Goal: Task Accomplishment & Management: Manage account settings

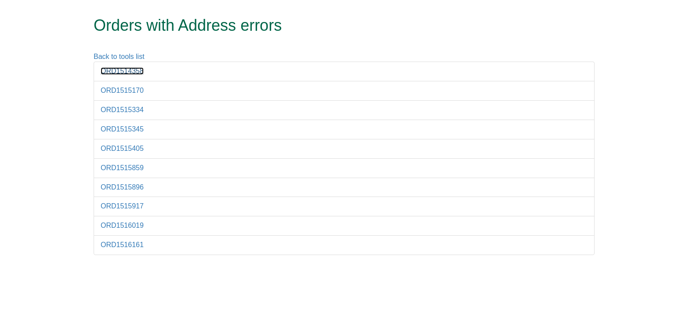
click at [113, 67] on link "ORD1514358" at bounding box center [122, 70] width 43 height 7
click at [114, 94] on link "ORD1515170" at bounding box center [122, 90] width 43 height 7
click at [118, 112] on link "ORD1515334" at bounding box center [122, 109] width 43 height 7
click at [132, 128] on link "ORD1515345" at bounding box center [122, 128] width 43 height 7
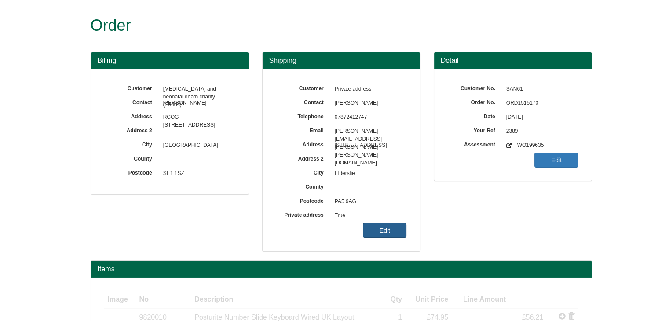
click at [390, 230] on link "Edit" at bounding box center [385, 230] width 44 height 15
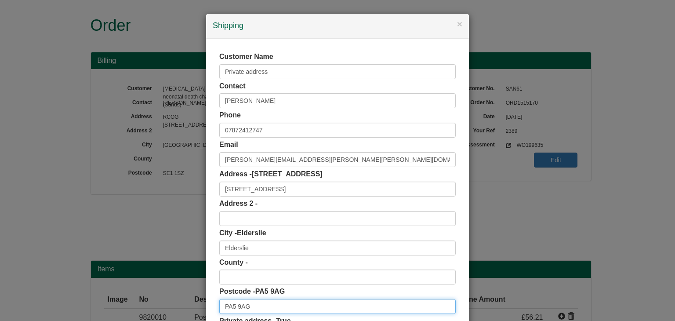
click at [254, 302] on input "PA5 9AG" at bounding box center [337, 306] width 236 height 15
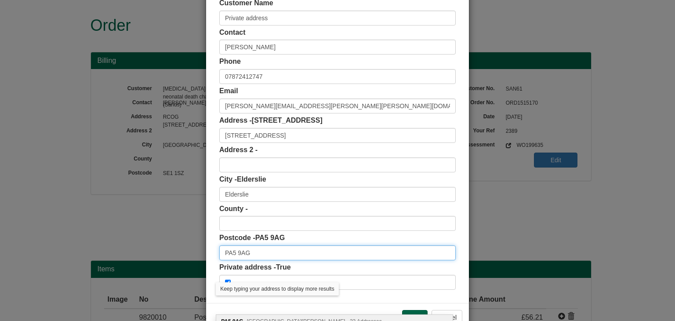
scroll to position [55, 0]
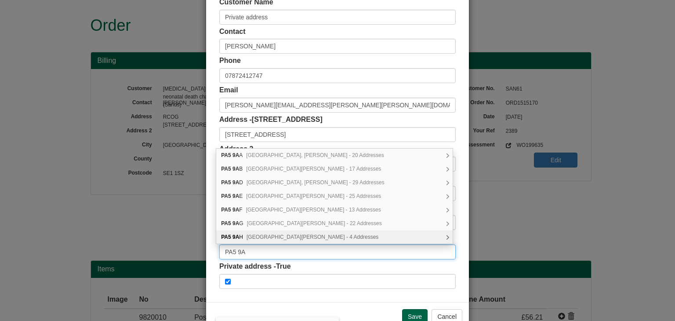
type input "PA5 9AG"
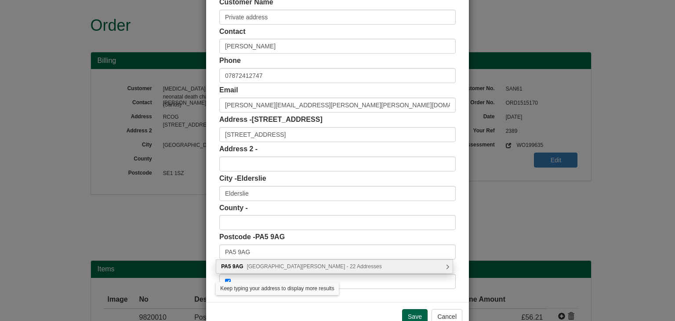
click at [301, 265] on span "Glenpatrick Road, Johnstone - 22 Addresses" at bounding box center [314, 266] width 135 height 6
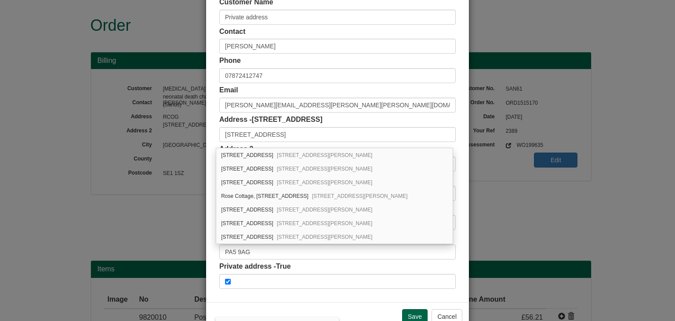
scroll to position [213, 0]
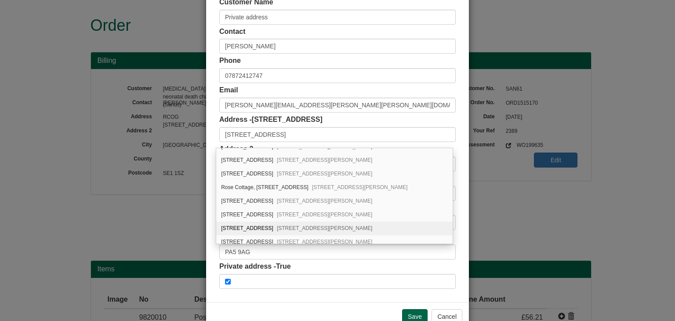
click at [263, 224] on div "67 Glenpatrick Road Elderslie, Johnstone, PA5 9AG" at bounding box center [334, 229] width 236 height 14
type input "Elderslie"
type input "Johnstone"
type input "Renfrewshire"
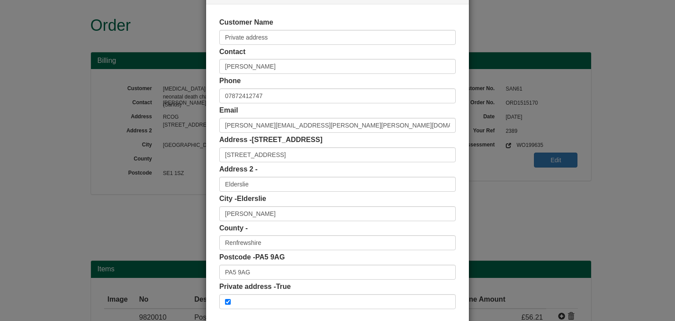
scroll to position [77, 0]
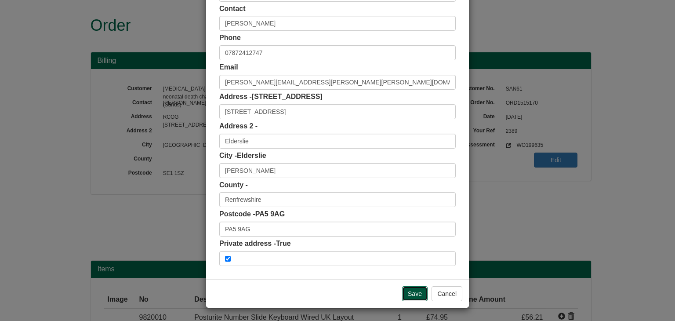
click at [411, 297] on input "Save" at bounding box center [414, 293] width 25 height 15
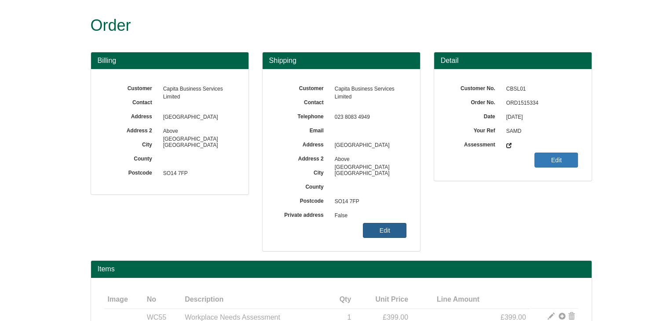
click at [391, 231] on link "Edit" at bounding box center [385, 230] width 44 height 15
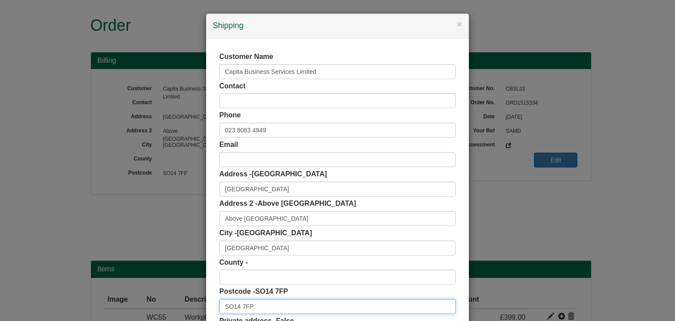
click at [266, 304] on input "SO14 7FP" at bounding box center [337, 306] width 236 height 15
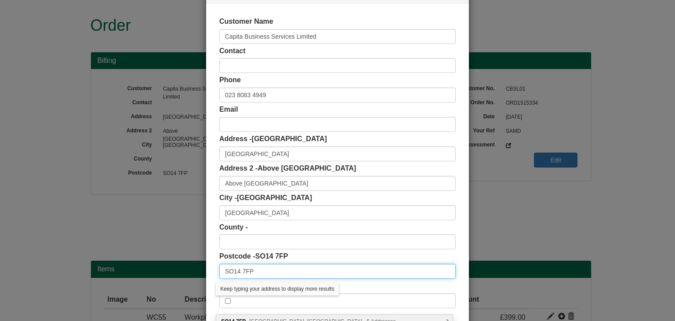
scroll to position [44, 0]
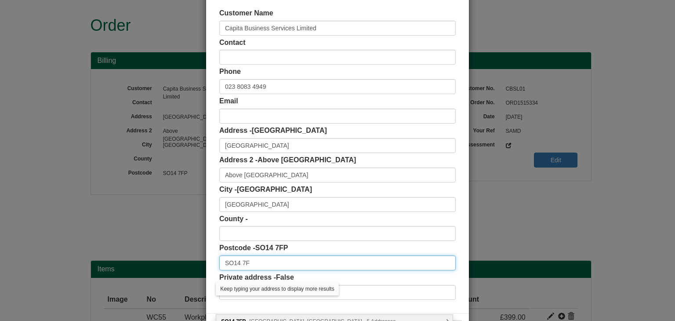
type input "SO14 7FP"
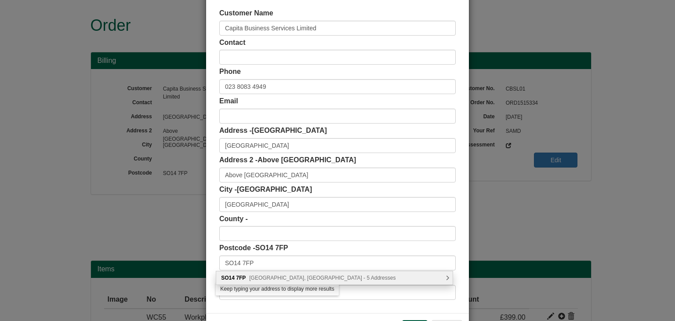
click at [275, 273] on div "SO14 [STREET_ADDRESS] - 5 Addresses" at bounding box center [334, 277] width 236 height 13
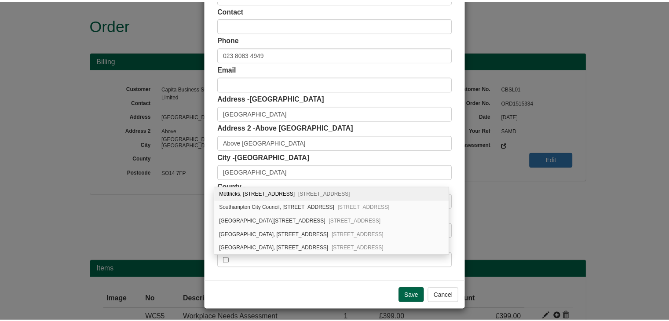
scroll to position [77, 0]
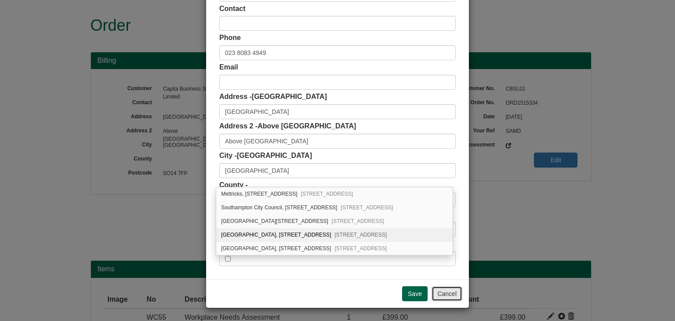
click at [445, 293] on button "Cancel" at bounding box center [447, 293] width 31 height 15
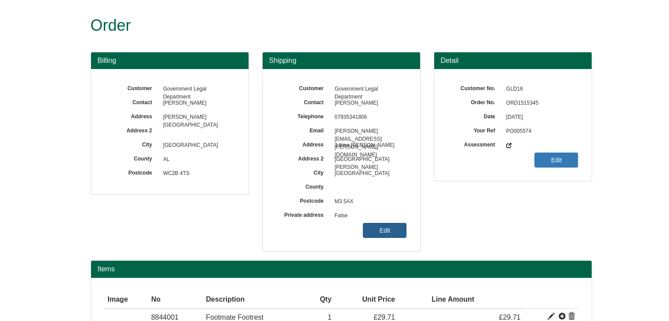
click at [377, 234] on link "Edit" at bounding box center [385, 230] width 44 height 15
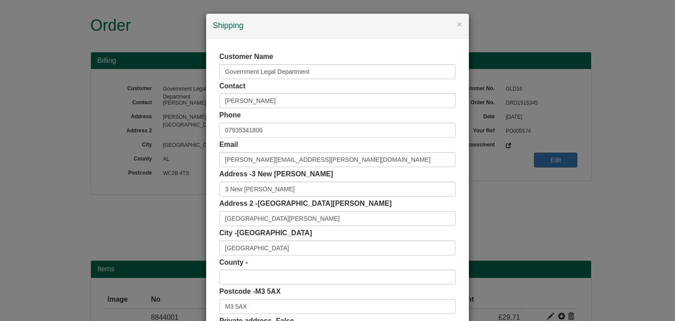
click at [253, 298] on div "Postcode - M3 5AX M3 5AX" at bounding box center [337, 300] width 236 height 27
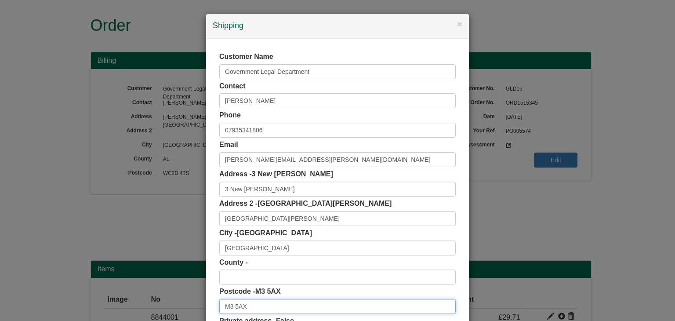
click at [255, 301] on input "M3 5AX" at bounding box center [337, 306] width 236 height 15
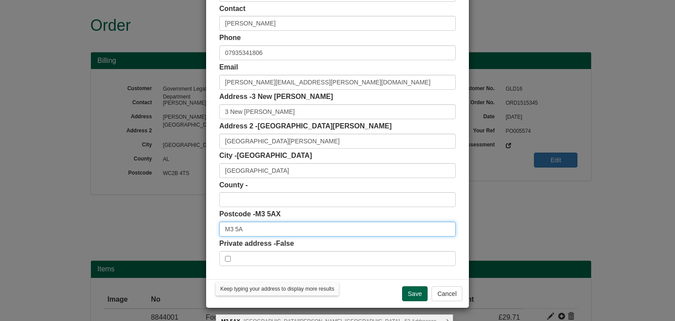
type input "M3 5AX"
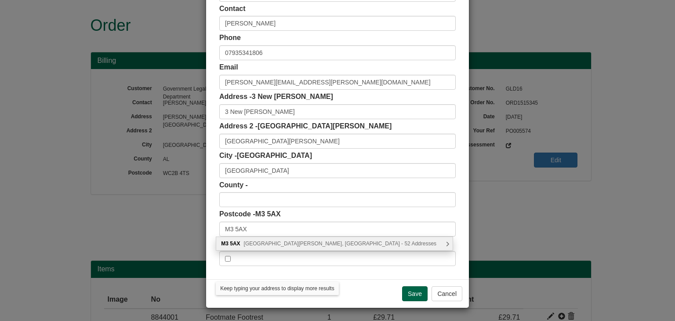
click at [279, 243] on span "New Bailey Street, Salford - 52 Addresses" at bounding box center [340, 243] width 193 height 6
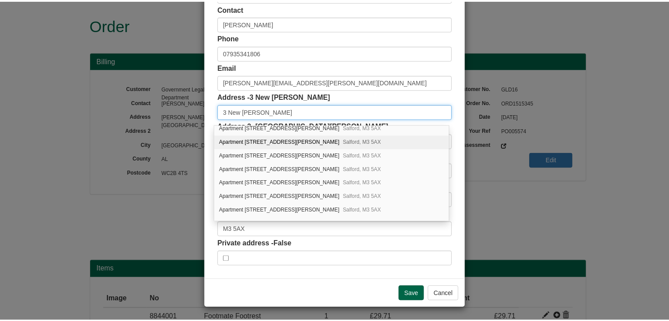
scroll to position [0, 0]
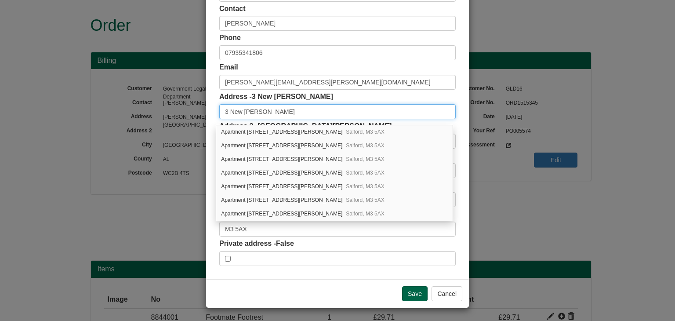
click at [288, 105] on input "3 New Bailey" at bounding box center [337, 111] width 236 height 15
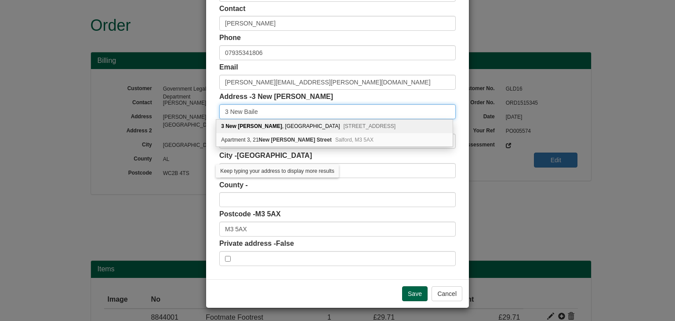
type input "3 New Bailey"
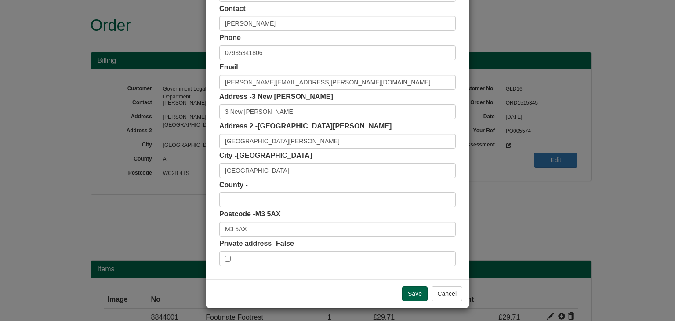
click at [359, 188] on div "County -" at bounding box center [337, 193] width 236 height 27
click at [441, 298] on button "Cancel" at bounding box center [447, 293] width 31 height 15
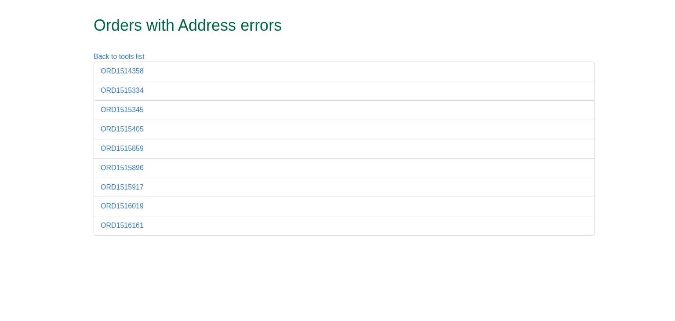
click at [124, 228] on li "ORD1516161" at bounding box center [344, 226] width 501 height 20
click at [137, 223] on link "ORD1516161" at bounding box center [122, 225] width 43 height 7
click at [116, 200] on li "ORD1516019" at bounding box center [344, 206] width 501 height 20
click at [120, 208] on link "ORD1516019" at bounding box center [122, 205] width 43 height 7
click at [127, 183] on link "ORD1515917" at bounding box center [122, 186] width 43 height 7
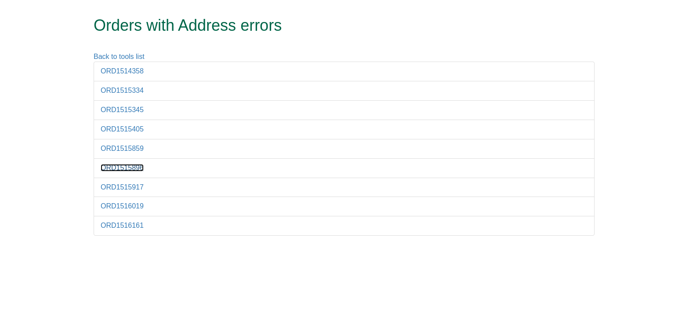
click at [121, 165] on link "ORD1515896" at bounding box center [122, 167] width 43 height 7
click at [119, 148] on link "ORD1515859" at bounding box center [122, 148] width 43 height 7
click at [130, 132] on link "ORD1515405" at bounding box center [122, 128] width 43 height 7
click at [130, 112] on link "ORD1515345" at bounding box center [122, 109] width 43 height 7
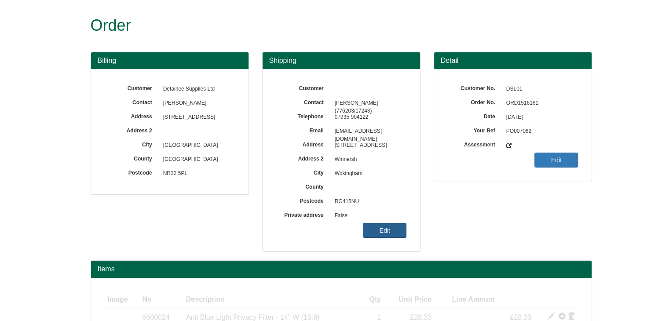
click at [381, 235] on link "Edit" at bounding box center [385, 230] width 44 height 15
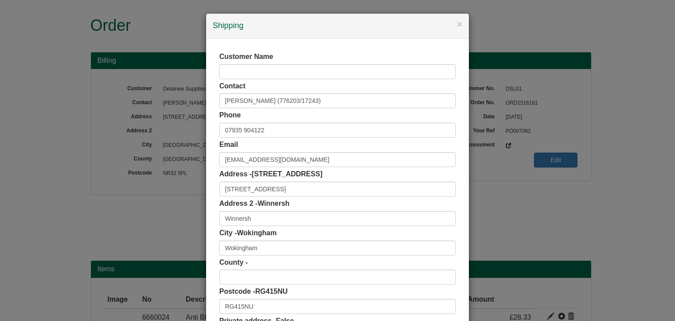
scroll to position [77, 0]
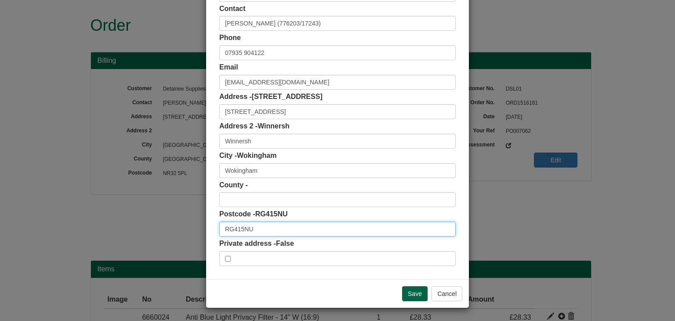
click at [277, 228] on input "RG415NU" at bounding box center [337, 229] width 236 height 15
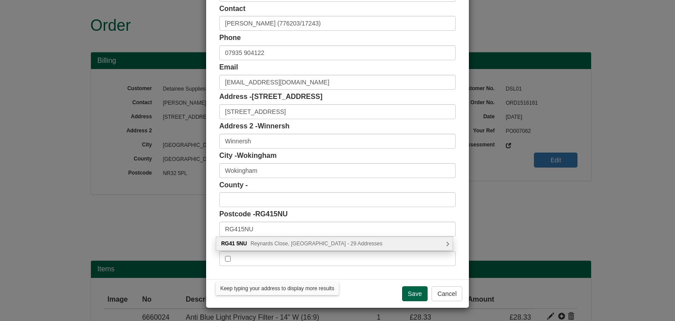
click at [280, 241] on span "Reynards Close, Wokingham - 29 Addresses" at bounding box center [317, 243] width 132 height 6
type input "RG41 5NU"
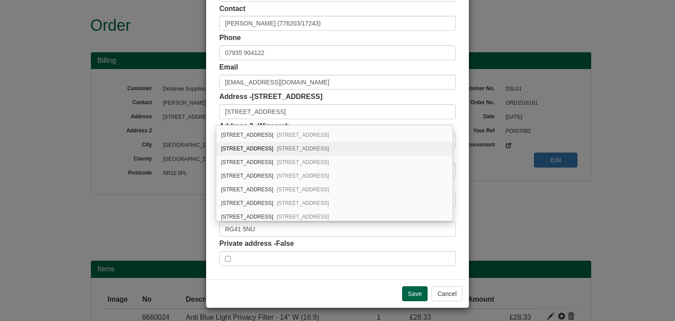
scroll to position [297, 0]
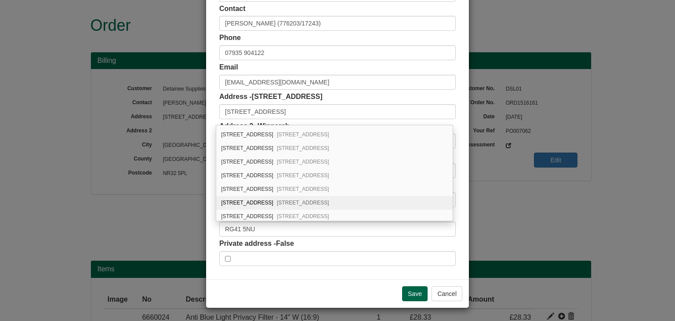
click at [269, 199] on div "66 Reynards Close Winnersh, Wokingham, RG41 5NU" at bounding box center [334, 203] width 236 height 14
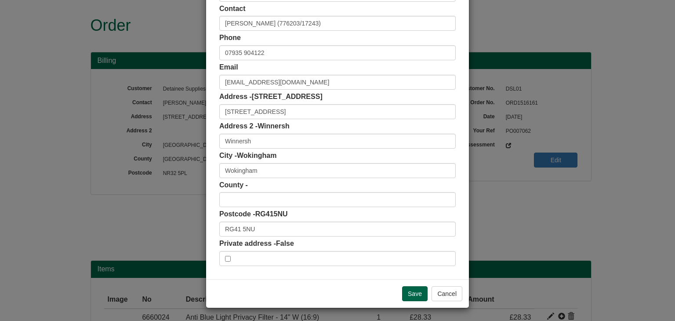
type input "66 Reynards Close"
type input "Berkshire"
click at [417, 291] on input "Save" at bounding box center [414, 293] width 25 height 15
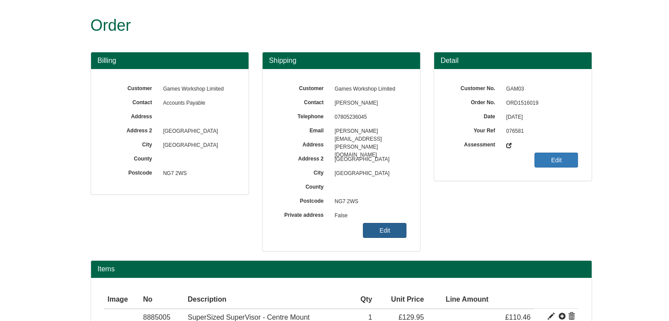
click at [372, 229] on link "Edit" at bounding box center [385, 230] width 44 height 15
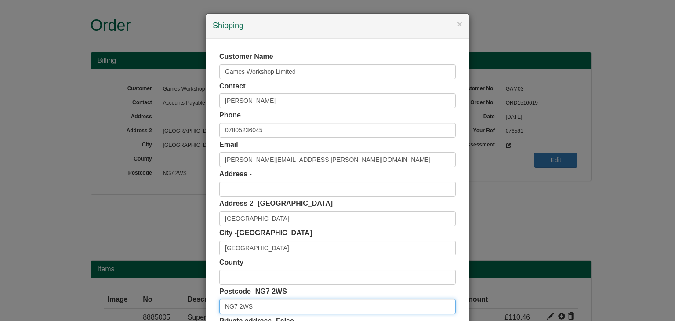
click at [267, 313] on input "NG7 2WS" at bounding box center [337, 306] width 236 height 15
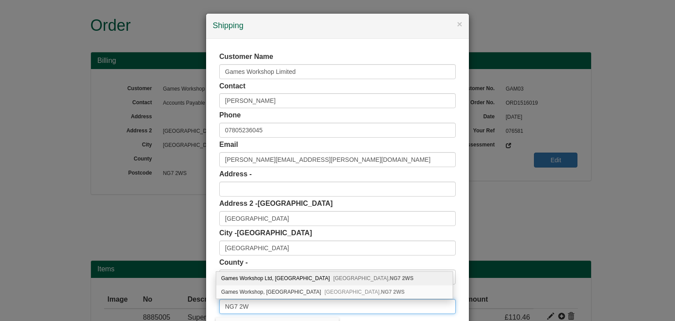
type input "NG7 2WS"
click at [278, 282] on div "Games Workshop Ltd, Willow Road Nottingham, NG7 2WS" at bounding box center [334, 279] width 236 height 14
type input "Games Workshop Ltd"
type input "Nottinghamshire"
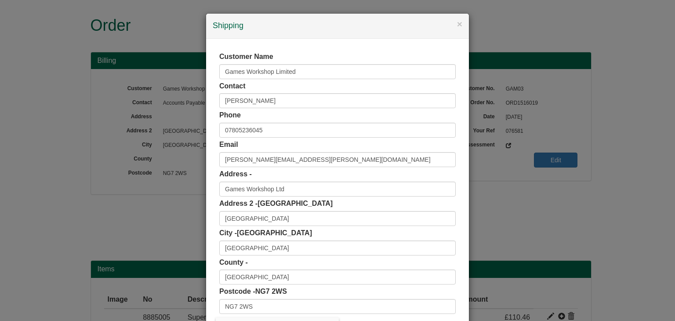
scroll to position [72, 0]
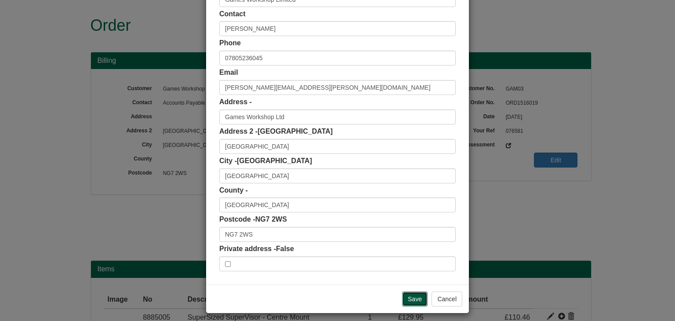
click at [416, 295] on input "Save" at bounding box center [414, 298] width 25 height 15
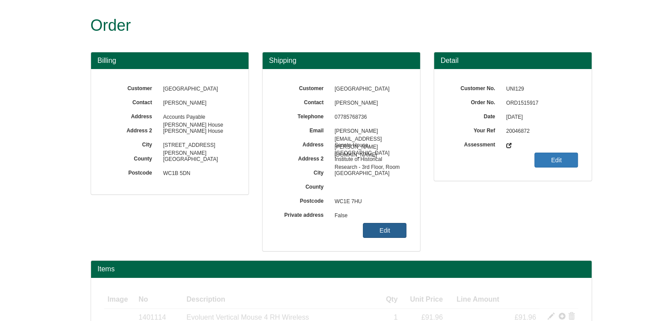
click at [382, 232] on link "Edit" at bounding box center [385, 230] width 44 height 15
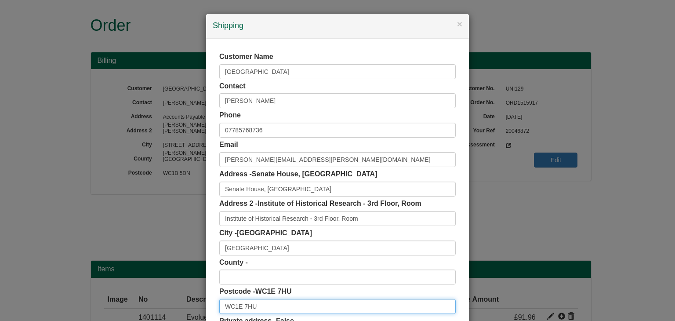
click at [292, 303] on input "WC1E 7HU" at bounding box center [337, 306] width 236 height 15
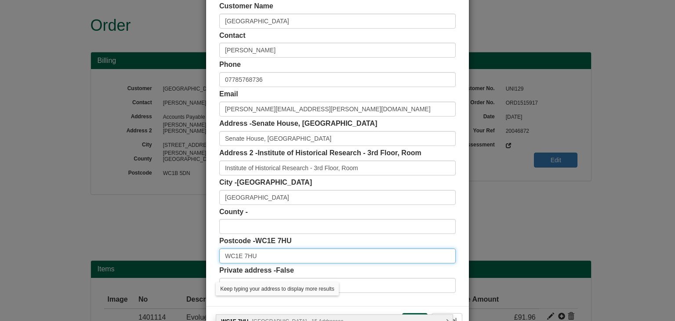
scroll to position [51, 0]
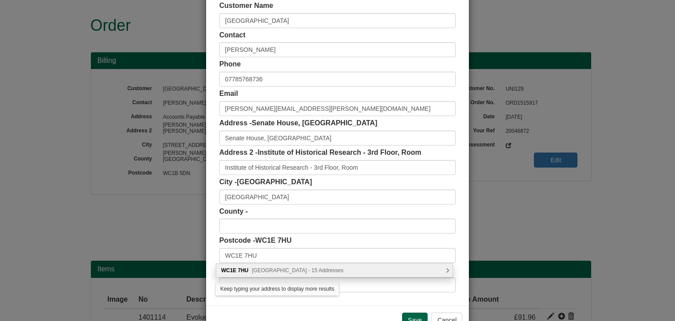
click at [287, 271] on span "Malet Street, London - 15 Addresses" at bounding box center [297, 270] width 91 height 6
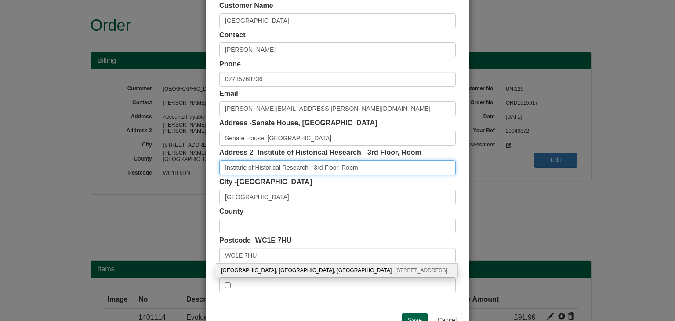
drag, startPoint x: 367, startPoint y: 166, endPoint x: 134, endPoint y: 169, distance: 233.0
click at [134, 169] on div "× Shipping Customer Name University of London Contact Anita Sethi Phone 0778576…" at bounding box center [337, 160] width 675 height 321
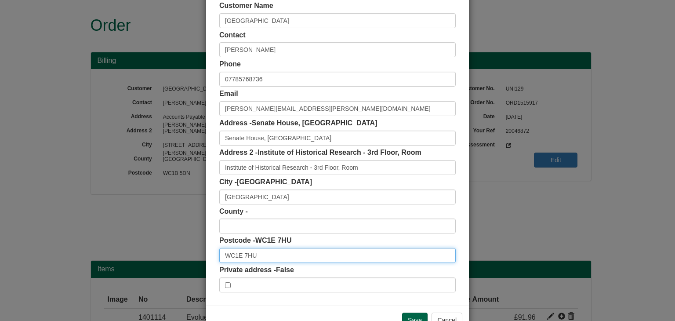
click at [271, 256] on input "WC1E 7HU" at bounding box center [337, 255] width 236 height 15
type input "WC1E 7HU"
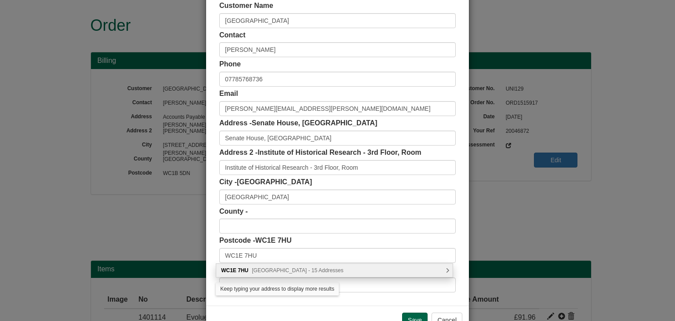
click at [279, 273] on span "Malet Street, London - 15 Addresses" at bounding box center [297, 270] width 91 height 6
click at [303, 269] on div "University of London, Senate House, Malet Street London, WC1E 7HU" at bounding box center [336, 270] width 241 height 13
type input "University of London"
type input "Senate House, Malet Street"
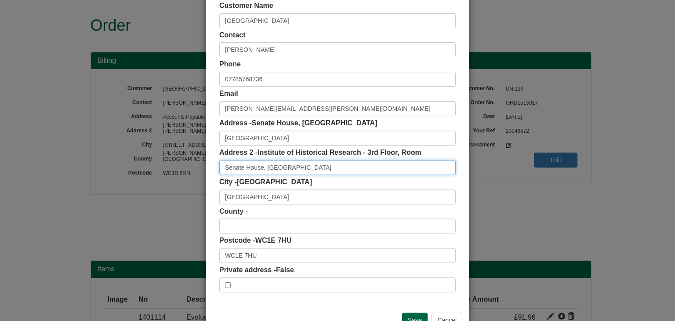
click at [306, 171] on input "Senate House, Malet Street" at bounding box center [337, 167] width 236 height 15
paste input "Institute of Historica"
drag, startPoint x: 368, startPoint y: 171, endPoint x: 301, endPoint y: 182, distance: 68.2
click at [301, 182] on div "Customer Name University of London Contact Anita Sethi Phone 07785768736 Email …" at bounding box center [337, 146] width 236 height 291
type input "Senate House, Malet Street"
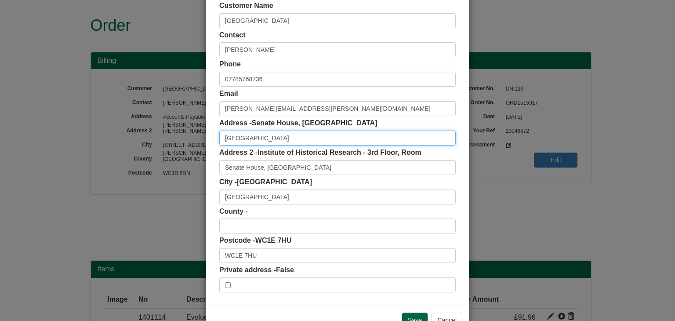
click at [283, 141] on input "University of London" at bounding box center [337, 138] width 236 height 15
paste input "Institute of Historical Rese"
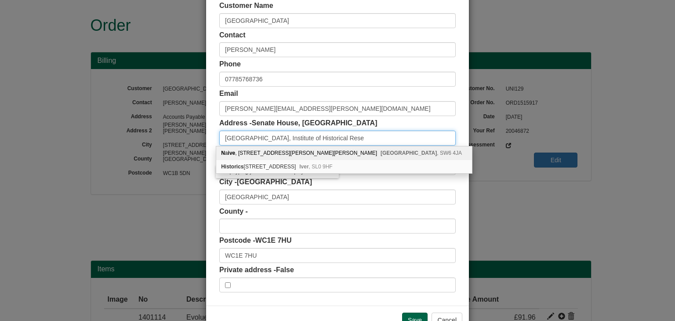
click at [341, 135] on input "University of London, Institute of Historical Rese" at bounding box center [337, 138] width 236 height 15
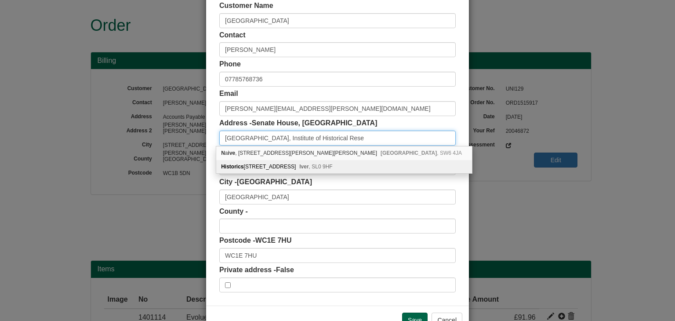
type input "University of London, Institute of Historical Rese"
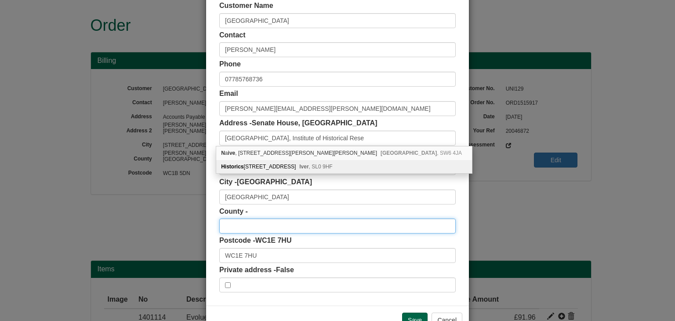
click at [294, 229] on input "text" at bounding box center [337, 225] width 236 height 15
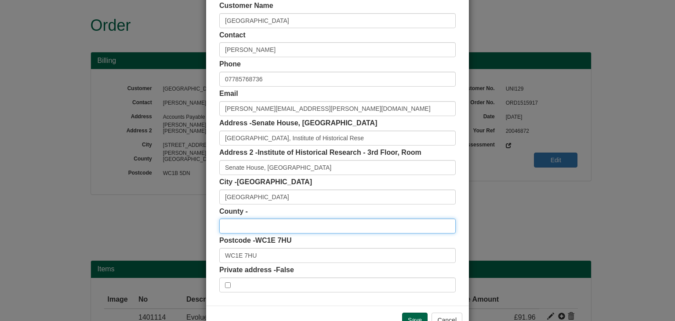
paste input "Institute of Historical Resear"
type input "I"
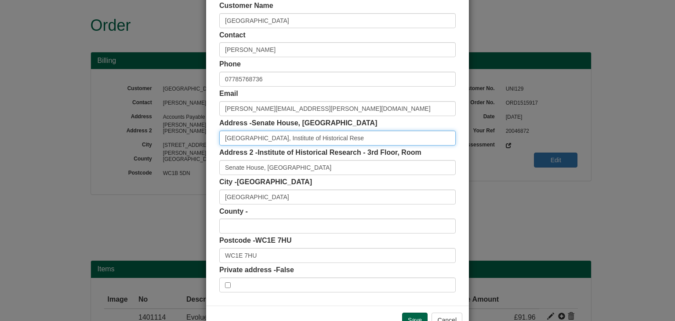
drag, startPoint x: 364, startPoint y: 136, endPoint x: 280, endPoint y: 141, distance: 84.1
click at [280, 141] on input "University of London, Institute of Historical Rese" at bounding box center [337, 138] width 236 height 15
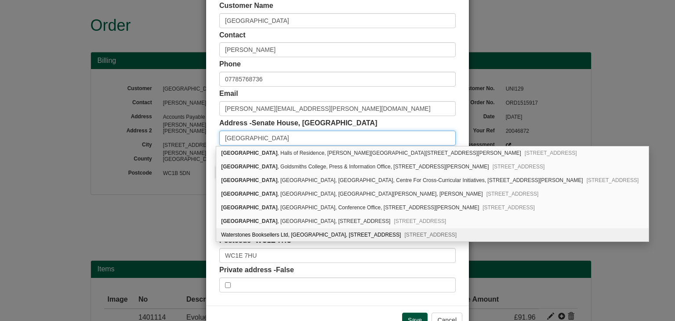
type input "University of London"
click at [407, 315] on input "Save" at bounding box center [414, 320] width 25 height 15
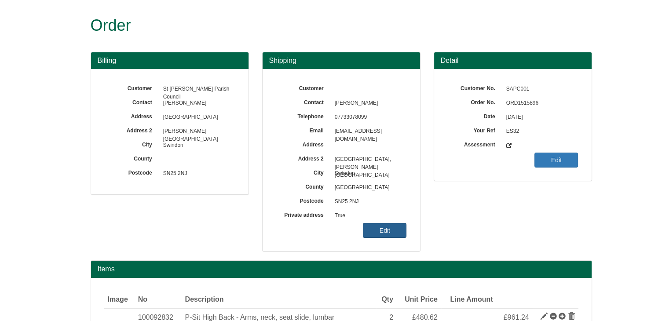
click at [395, 226] on link "Edit" at bounding box center [385, 230] width 44 height 15
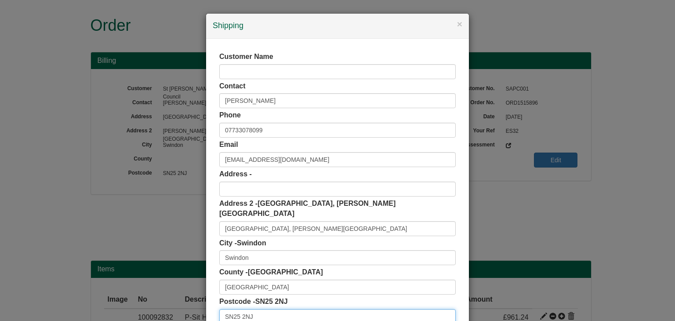
click at [258, 309] on input "SN25 2NJ" at bounding box center [337, 316] width 236 height 15
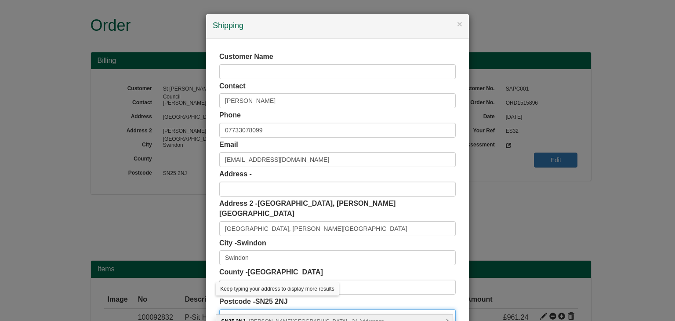
scroll to position [58, 0]
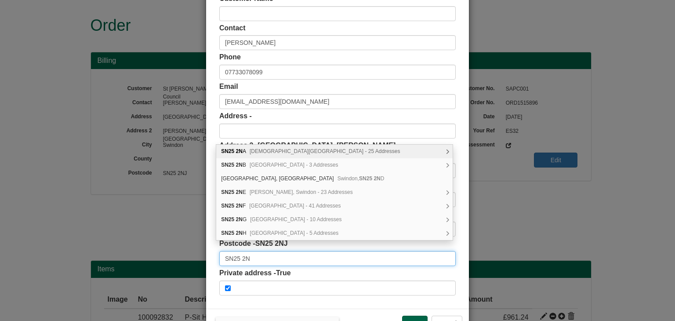
type input "SN25 2NJ"
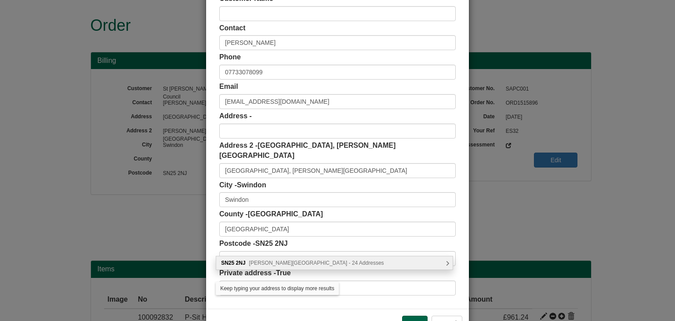
click at [288, 261] on span "Frankel Avenue, Swindon - 24 Addresses" at bounding box center [316, 263] width 135 height 6
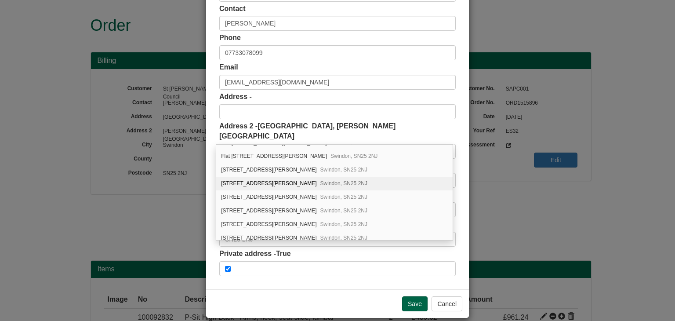
scroll to position [0, 0]
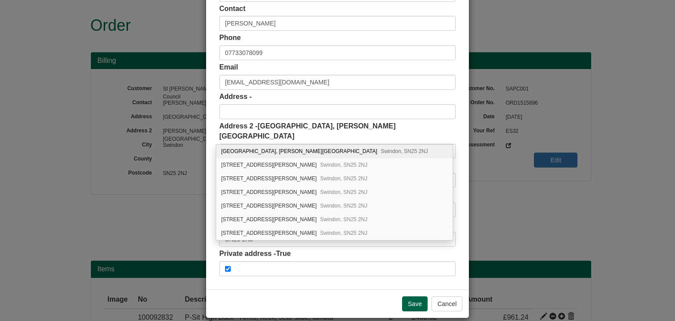
click at [347, 153] on div "Unit 1, Redhouse Community Centre, Frankel Avenue Swindon, SN25 2NJ" at bounding box center [334, 152] width 236 height 14
type input "Unit 1, Redhouse Community Centre"
type input "Frankel Avenue"
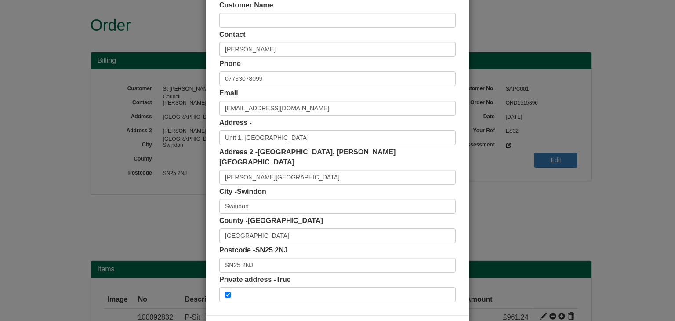
scroll to position [51, 0]
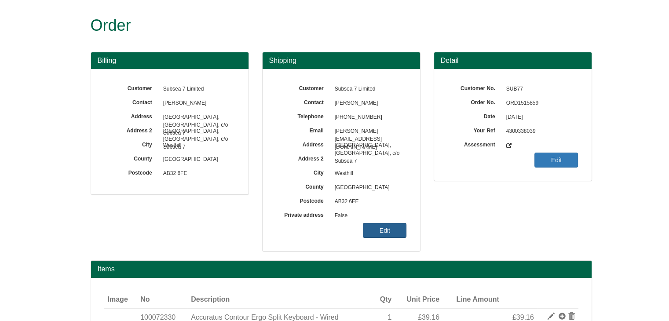
click at [386, 226] on link "Edit" at bounding box center [385, 230] width 44 height 15
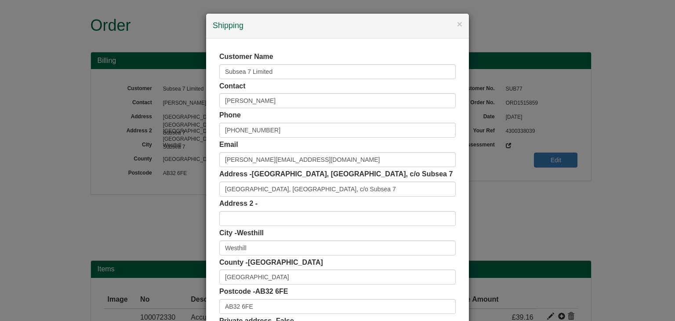
scroll to position [53, 0]
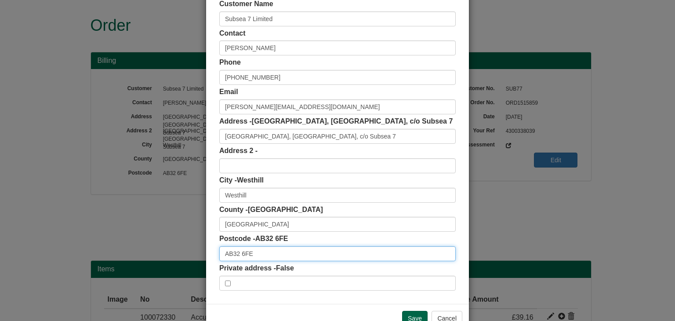
click at [260, 257] on input "AB32 6FE" at bounding box center [337, 253] width 236 height 15
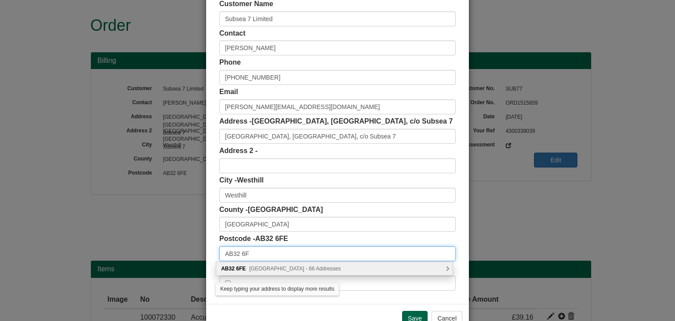
type input "AB32 6FE"
click at [267, 268] on span "[GEOGRAPHIC_DATA] - 66 Addresses" at bounding box center [294, 269] width 91 height 6
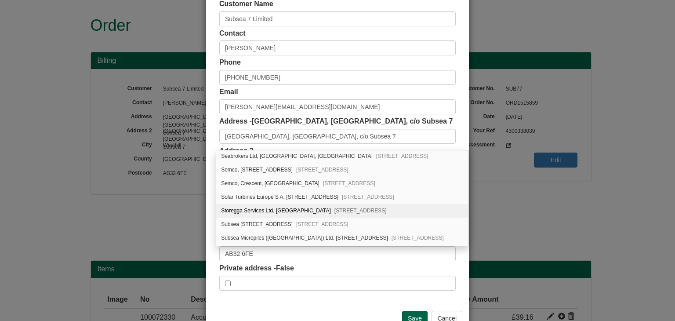
scroll to position [791, 0]
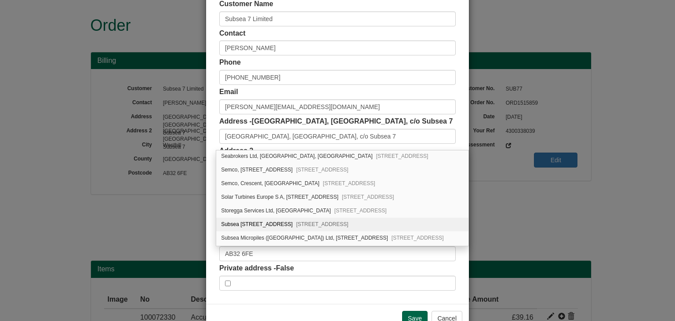
click at [296, 221] on span "Arnhall Business Park, Westhill, AB32 6FE" at bounding box center [322, 224] width 52 height 6
type input "Subsea 7"
type input "Prospect Road, Arnhall Business Park"
type input "Aberdeenshire"
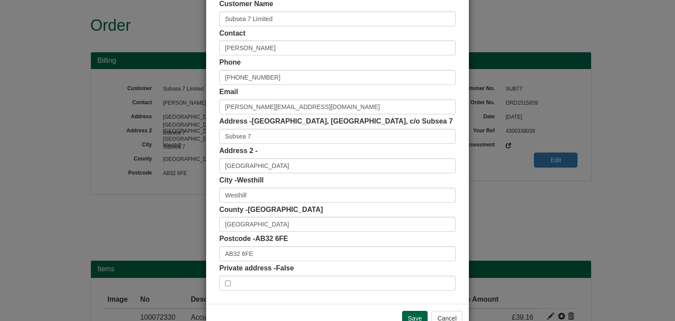
scroll to position [77, 0]
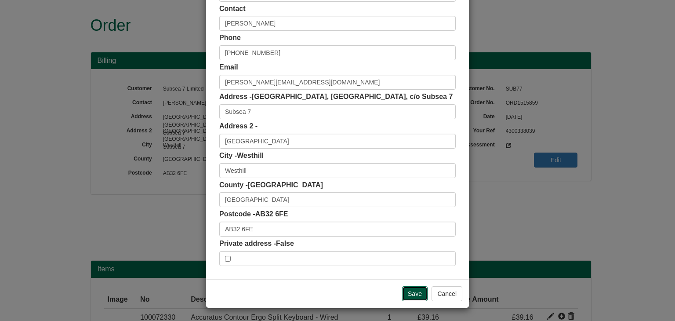
click at [406, 294] on input "Save" at bounding box center [414, 293] width 25 height 15
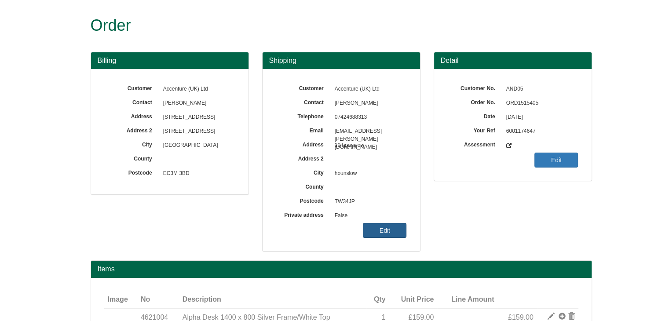
click at [393, 234] on link "Edit" at bounding box center [385, 230] width 44 height 15
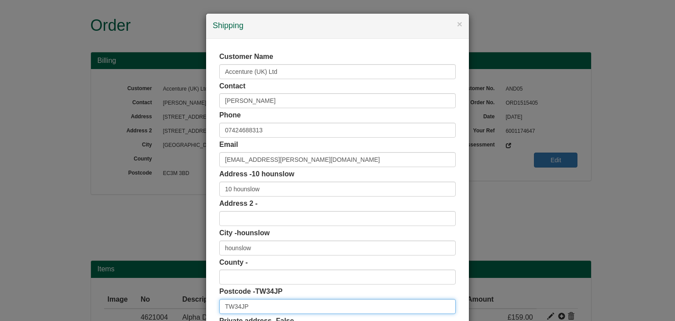
click at [266, 304] on input "TW34JP" at bounding box center [337, 306] width 236 height 15
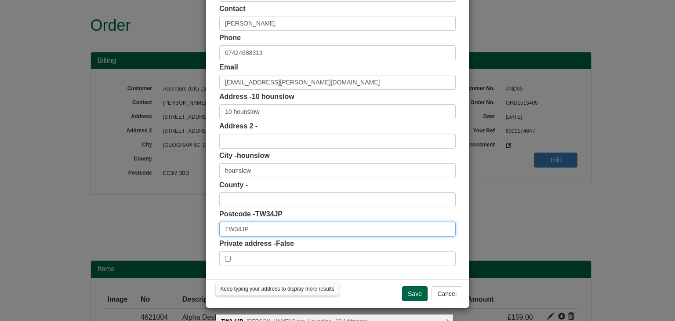
scroll to position [77, 0]
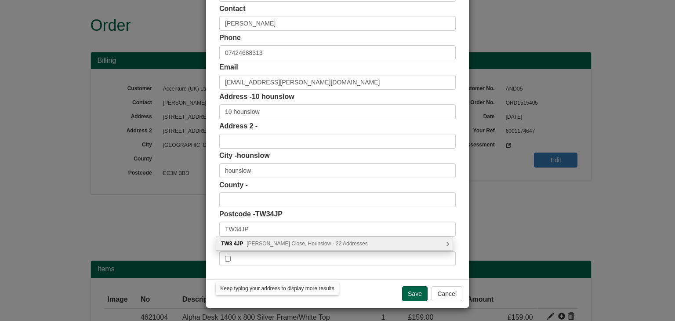
click at [274, 248] on div "TW3 4JP [PERSON_NAME] Close, Hounslow - 22 Addresses" at bounding box center [334, 243] width 236 height 13
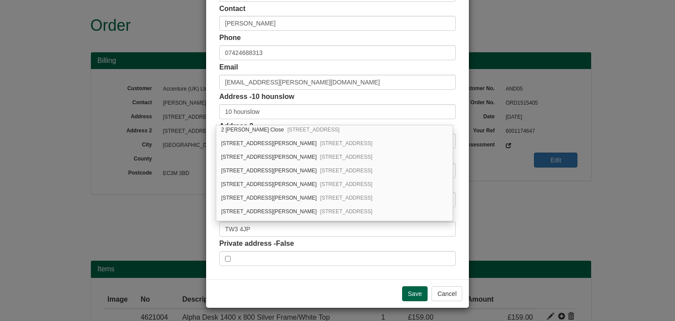
scroll to position [7, 0]
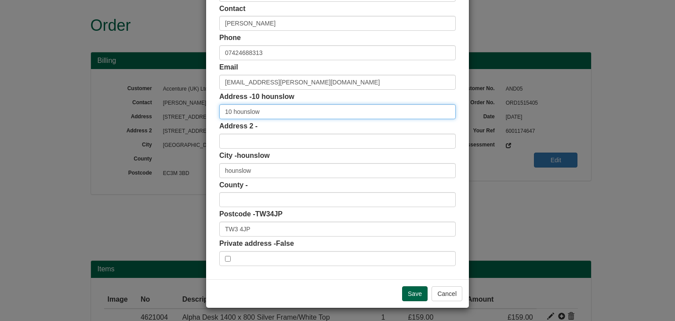
click at [276, 110] on input "10 hounslow" at bounding box center [337, 111] width 236 height 15
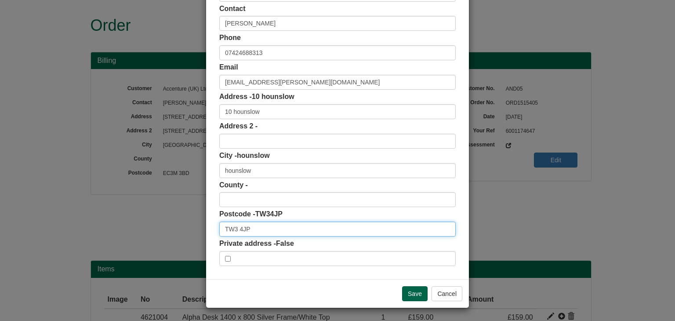
click at [257, 232] on input "TW3 4JP" at bounding box center [337, 229] width 236 height 15
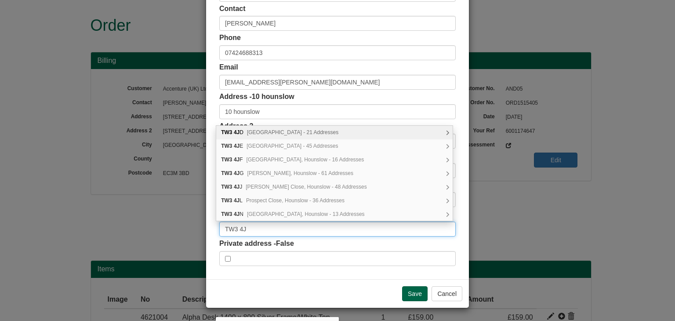
type input "TW3 4JP"
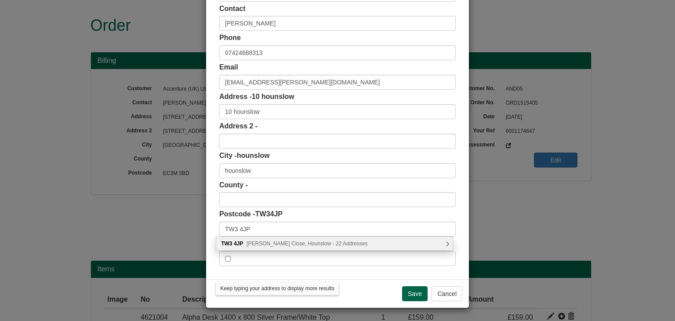
click at [267, 245] on span "Stratton Close, Hounslow - 22 Addresses" at bounding box center [307, 243] width 121 height 6
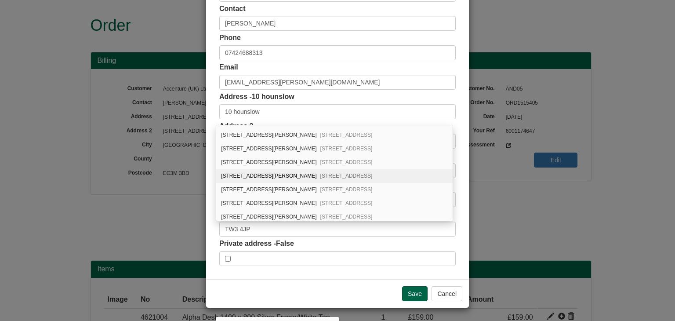
scroll to position [66, 0]
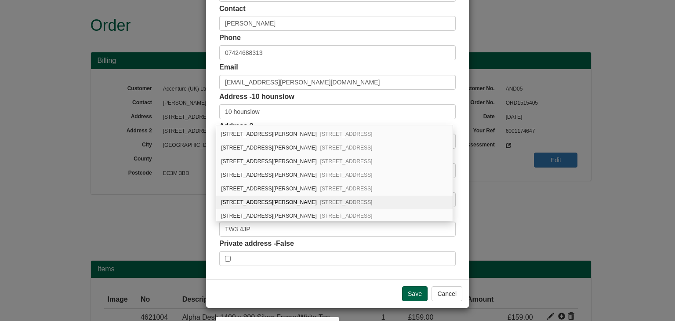
click at [320, 199] on span "Hounslow, TW3 4JP" at bounding box center [346, 202] width 52 height 6
type input "[STREET_ADDRESS][PERSON_NAME]"
type input "Hounslow"
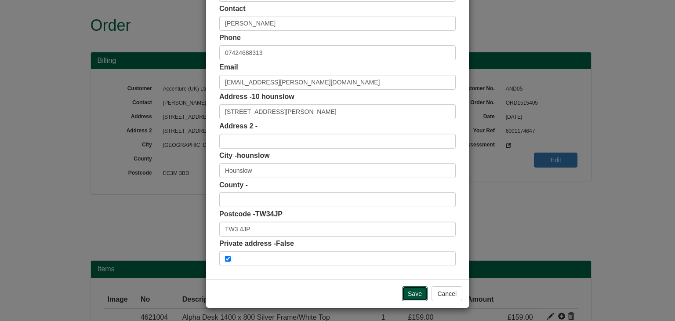
click at [409, 295] on input "Save" at bounding box center [414, 293] width 25 height 15
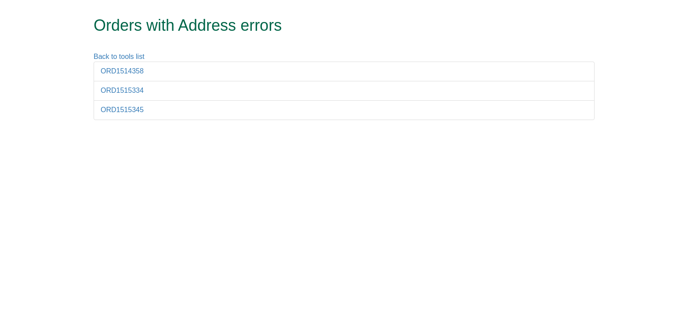
click at [129, 61] on div "Back to tools list" at bounding box center [344, 57] width 514 height 10
click at [128, 70] on link "ORD1514358" at bounding box center [122, 70] width 43 height 7
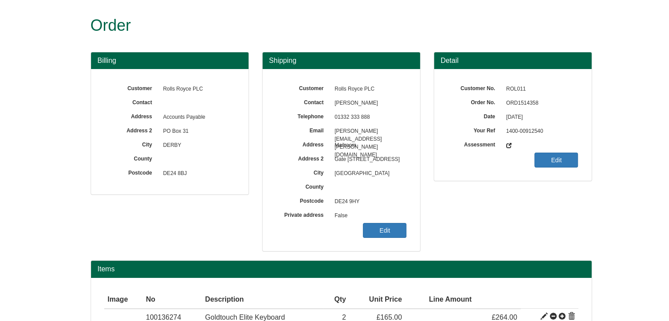
click at [514, 99] on span "ORD1514358" at bounding box center [540, 103] width 76 height 14
copy span "ORD1514358"
